Goal: Check status: Check status

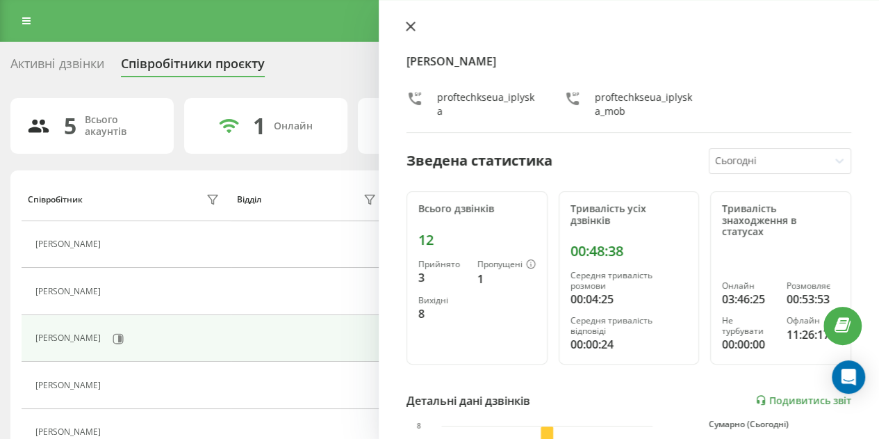
click at [411, 30] on icon at bounding box center [411, 27] width 10 height 10
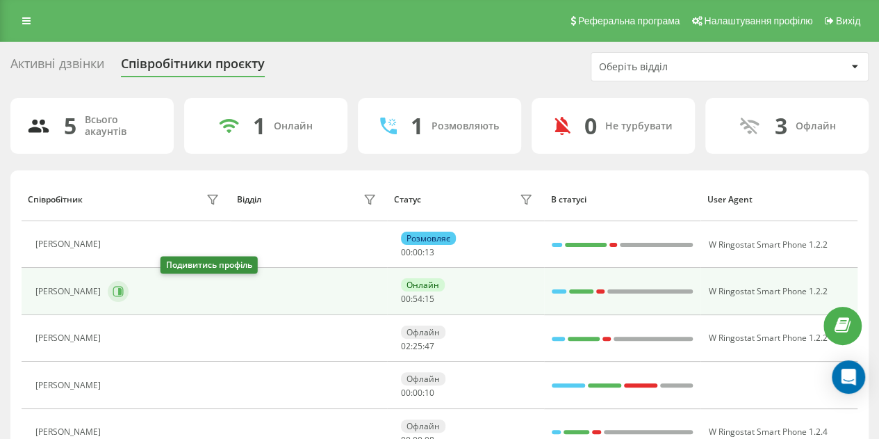
click at [122, 291] on icon at bounding box center [119, 291] width 3 height 7
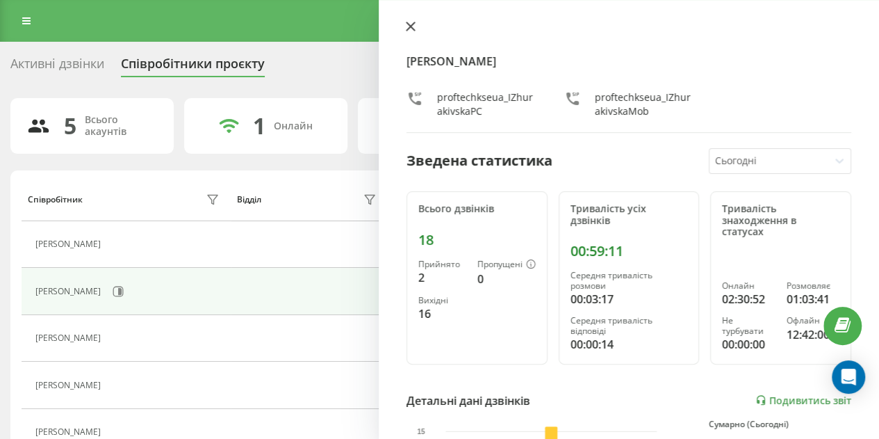
click at [412, 22] on icon at bounding box center [411, 27] width 10 height 10
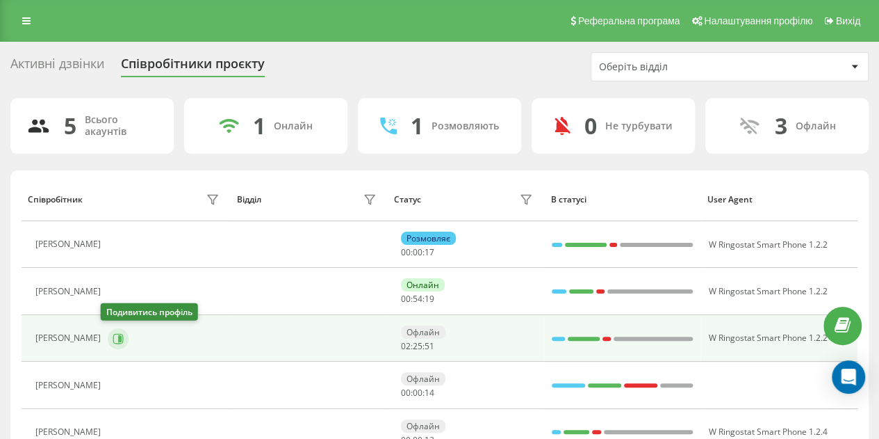
click at [108, 333] on button at bounding box center [118, 338] width 21 height 21
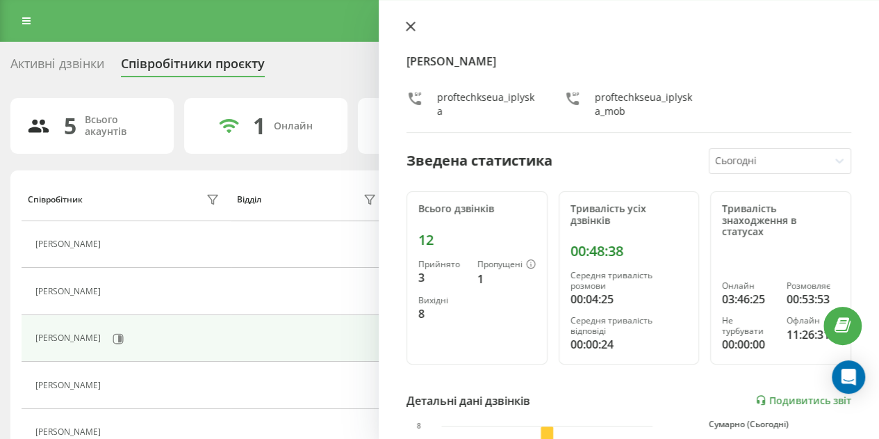
click at [410, 28] on icon at bounding box center [411, 27] width 10 height 10
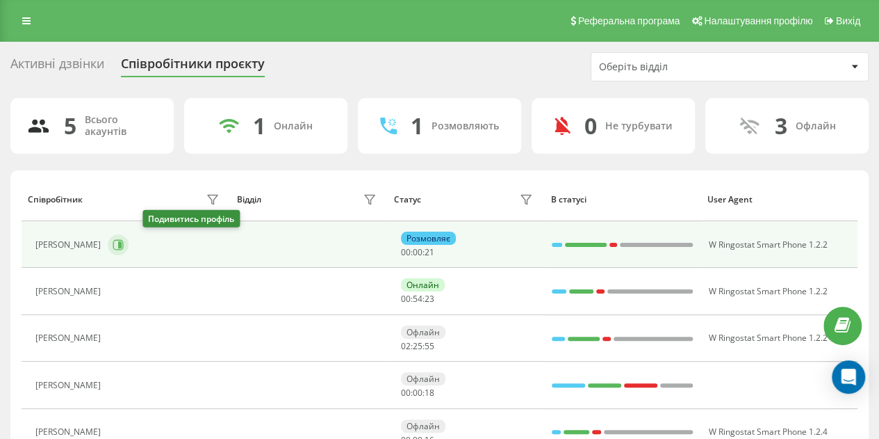
click at [124, 244] on icon at bounding box center [118, 244] width 11 height 11
